Goal: Information Seeking & Learning: Learn about a topic

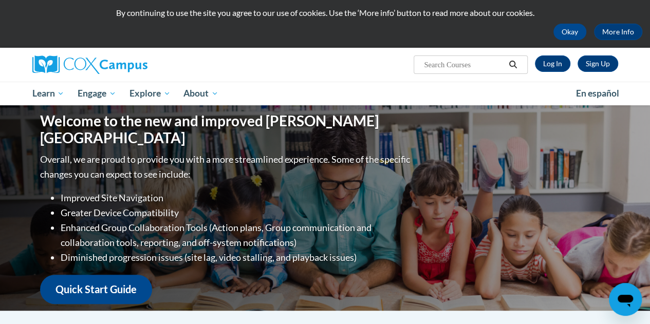
scroll to position [63, 0]
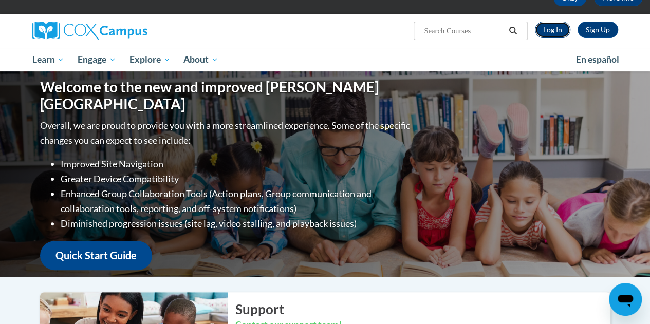
click at [555, 28] on link "Log In" at bounding box center [552, 30] width 35 height 16
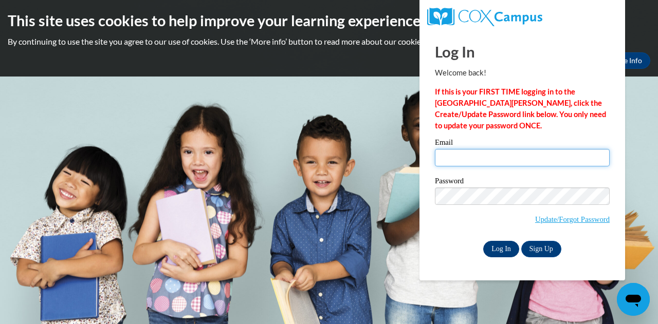
type input "[PERSON_NAME][EMAIL_ADDRESS][PERSON_NAME][DOMAIN_NAME]"
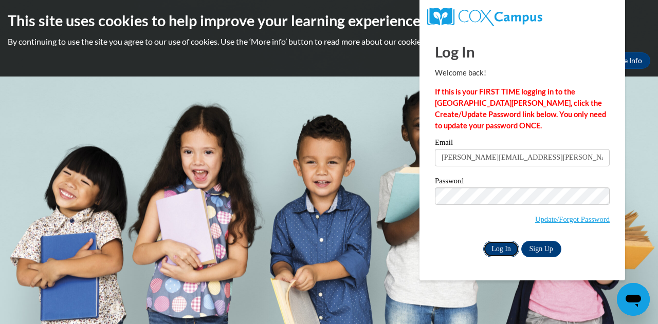
click at [498, 248] on input "Log In" at bounding box center [501, 249] width 36 height 16
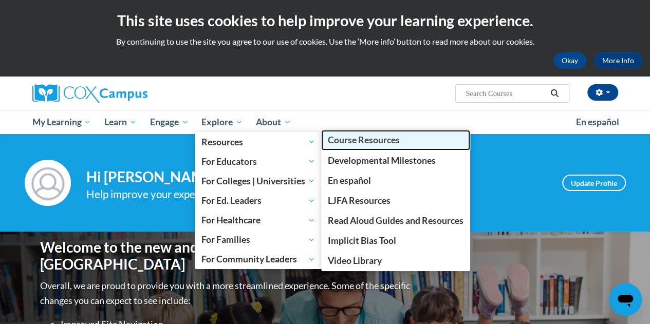
click at [349, 141] on span "Course Resources" at bounding box center [364, 140] width 72 height 11
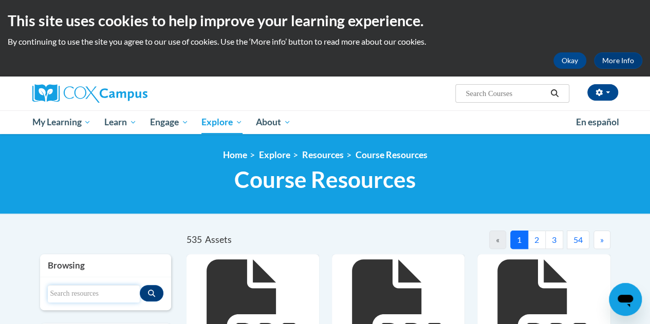
click at [89, 294] on input "Search resources" at bounding box center [94, 293] width 92 height 17
type input "phonics"
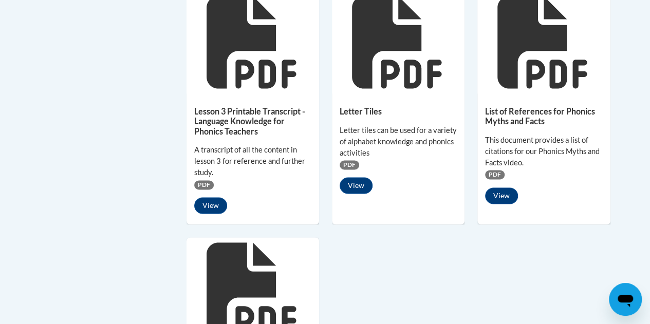
scroll to position [748, 0]
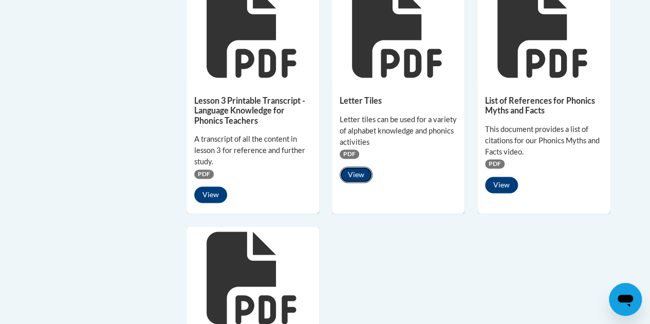
click at [361, 175] on button "View" at bounding box center [356, 174] width 33 height 16
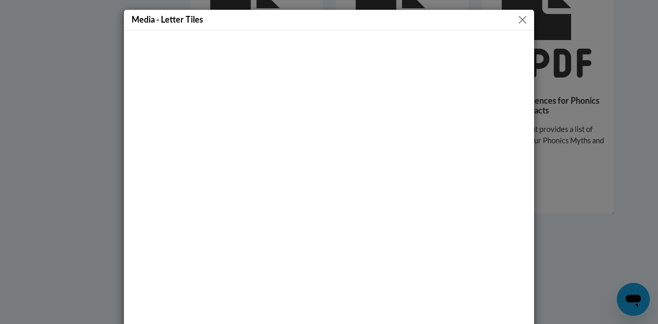
click at [516, 18] on button "Close" at bounding box center [522, 19] width 13 height 13
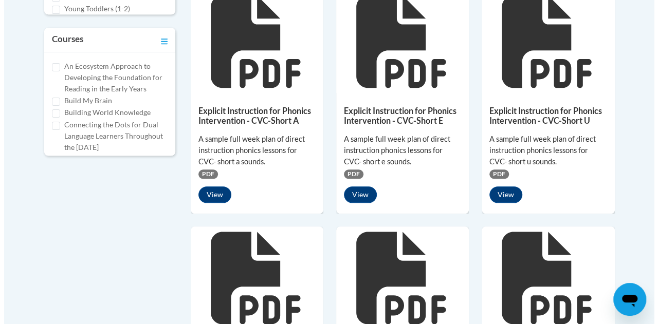
scroll to position [491, 0]
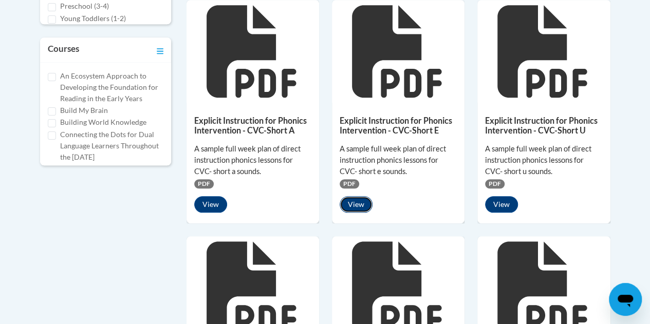
click at [361, 207] on button "View" at bounding box center [356, 204] width 33 height 16
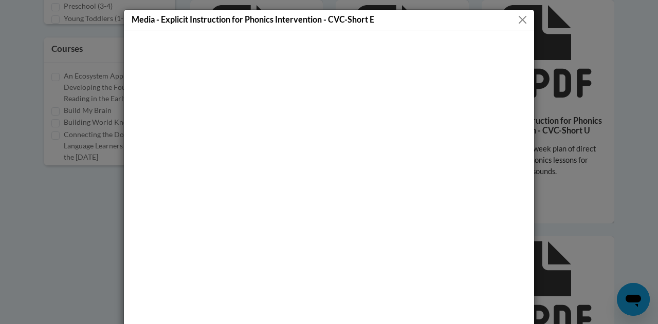
click at [519, 22] on button "Close" at bounding box center [522, 19] width 13 height 13
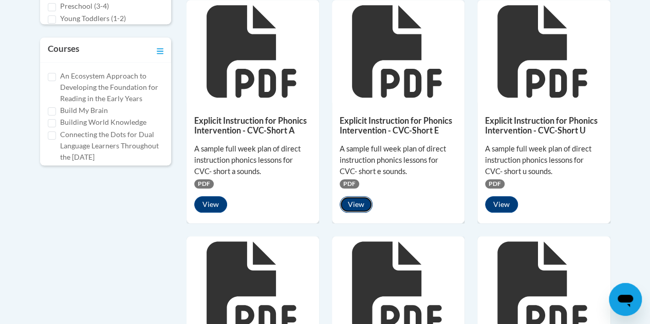
click at [358, 203] on button "View" at bounding box center [356, 204] width 33 height 16
